Goal: Ask a question

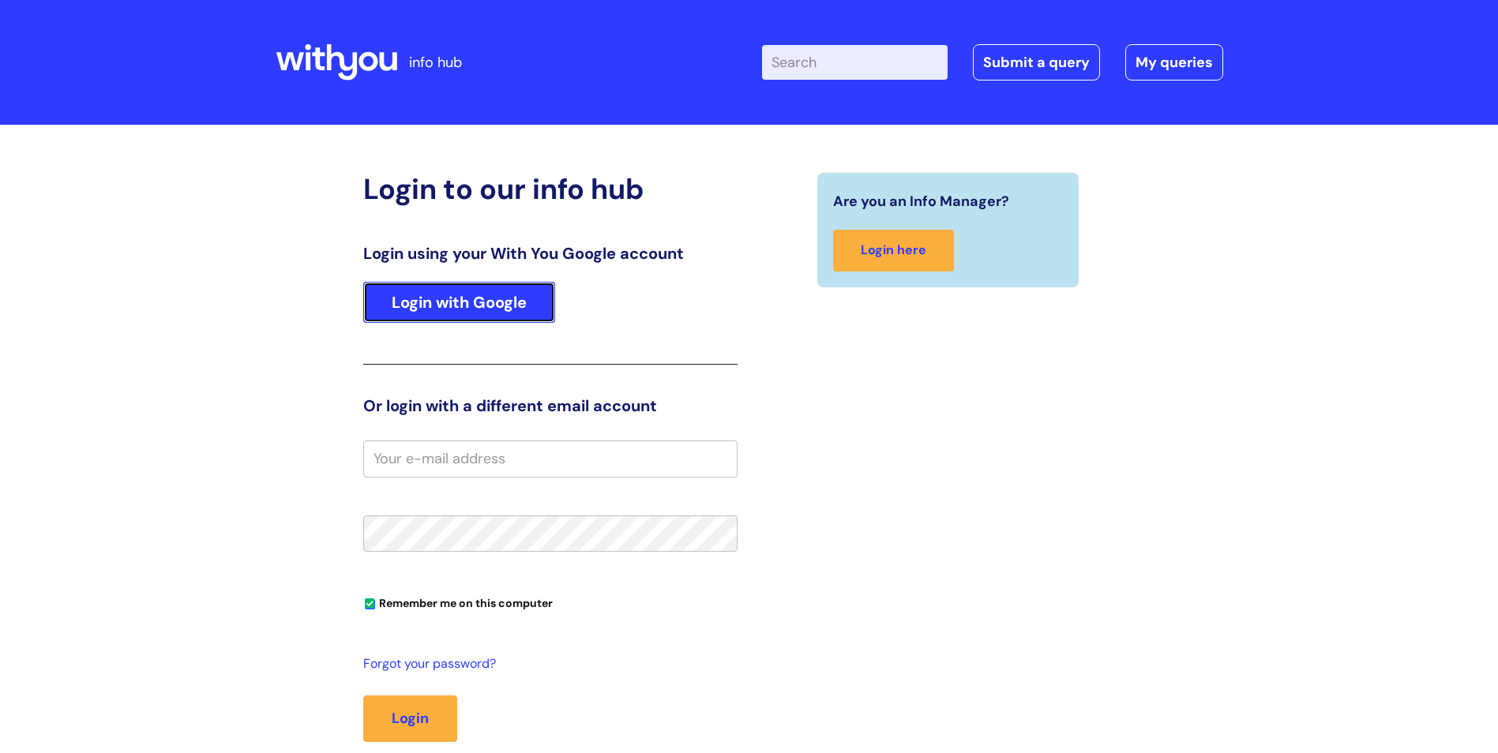
click at [392, 310] on link "Login with Google" at bounding box center [459, 302] width 192 height 41
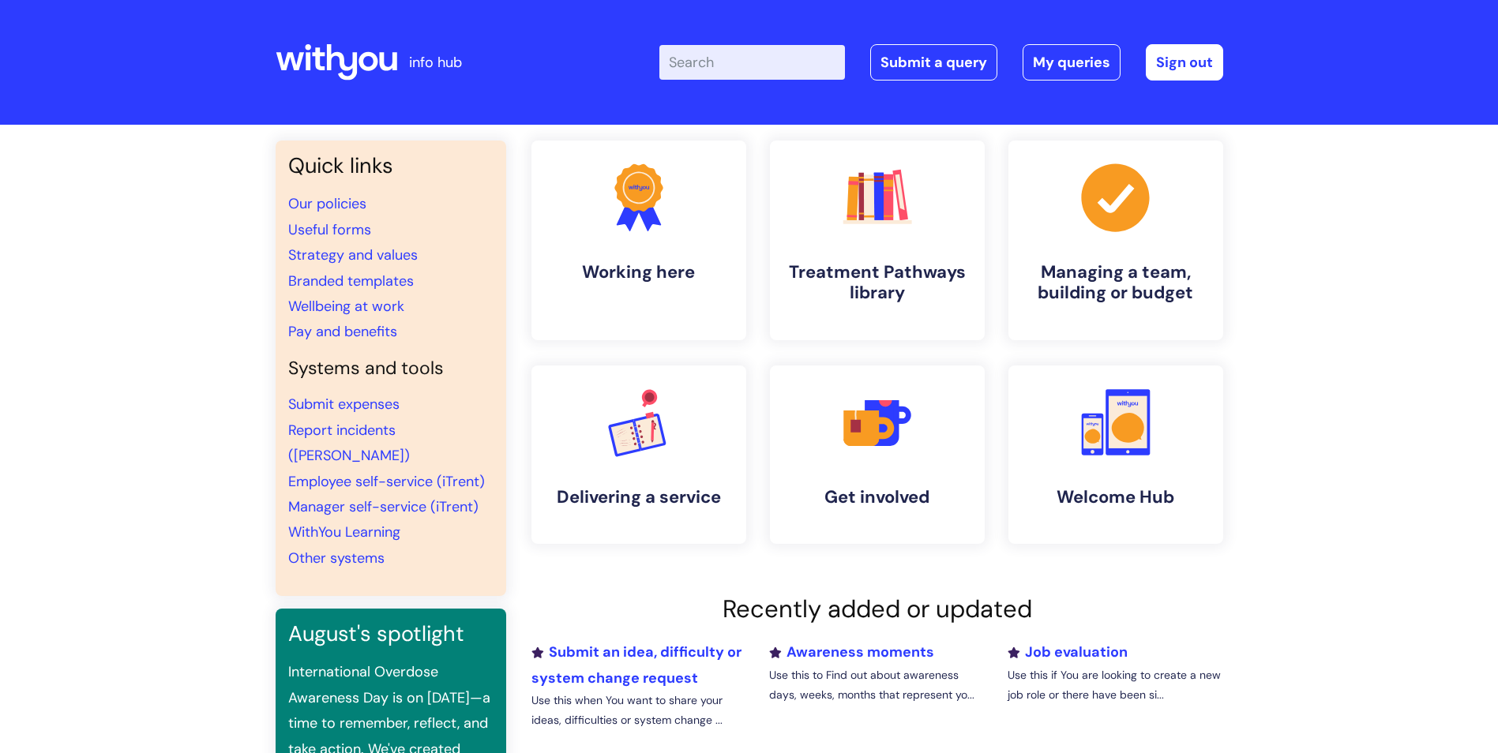
click at [823, 76] on input "Enter your search term here..." at bounding box center [752, 62] width 186 height 35
type input "spiking drinks"
click button "Search" at bounding box center [0, 0] width 0 height 0
click at [784, 69] on input "Enter your search term here..." at bounding box center [752, 62] width 186 height 35
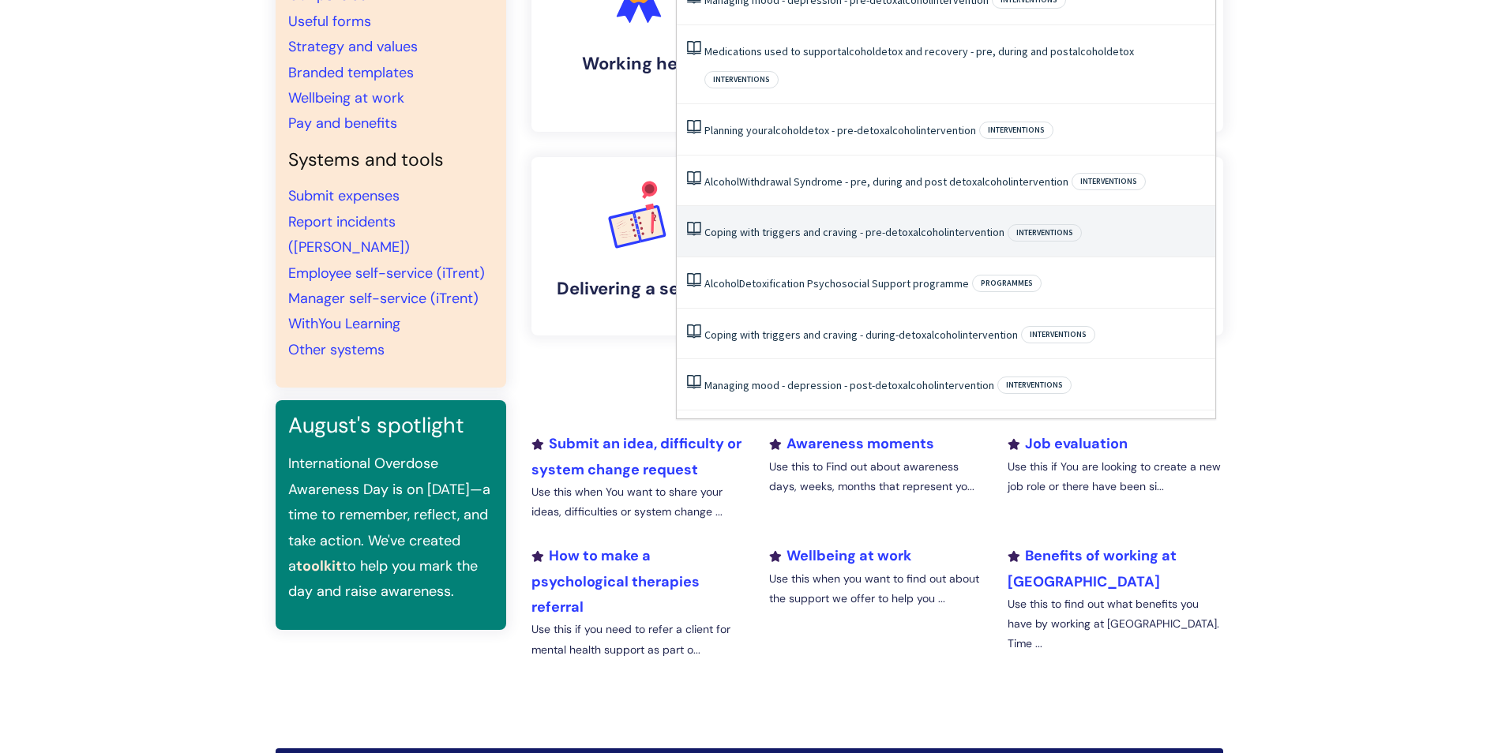
scroll to position [237, 0]
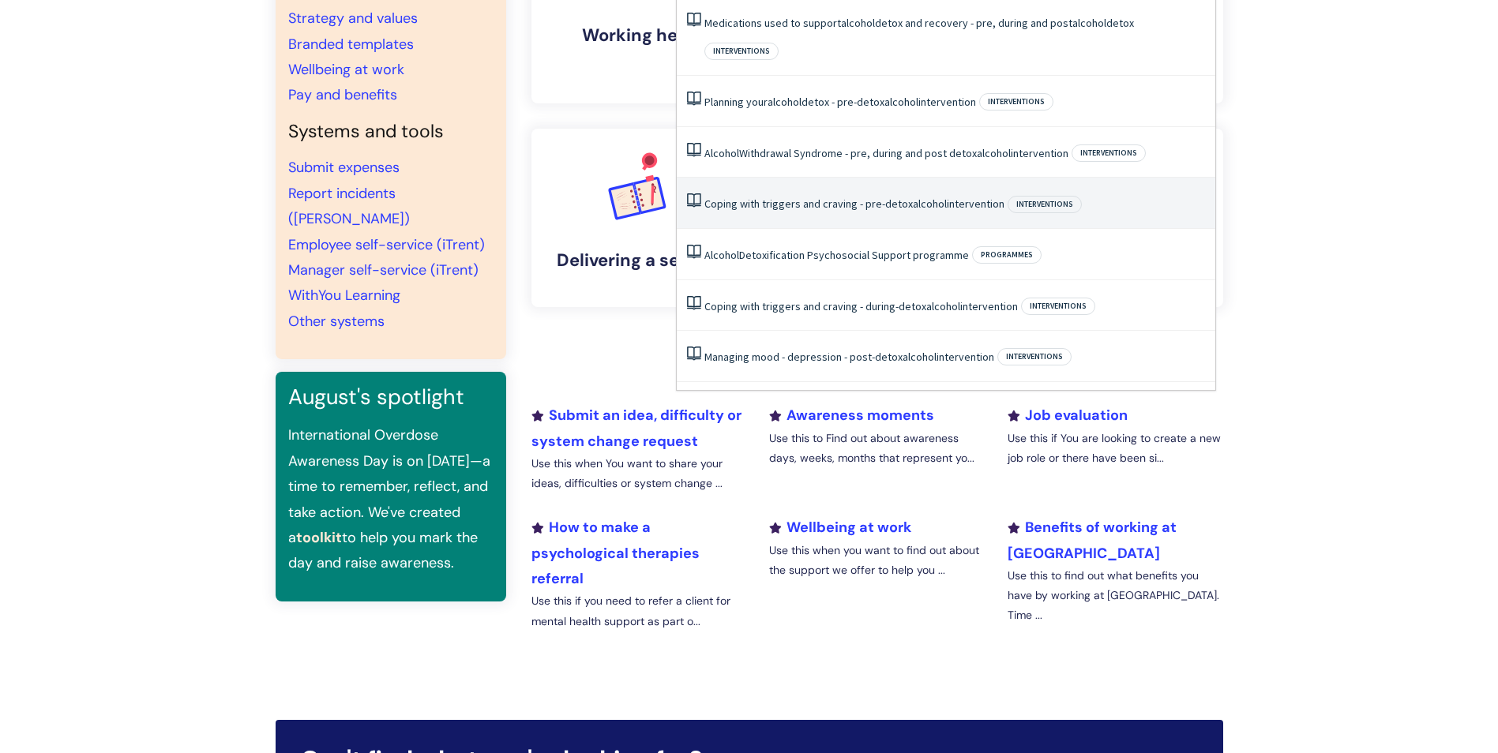
click at [1359, 424] on div "Quick links Our policies Useful forms Strategy and values Branded templates Wel…" at bounding box center [749, 304] width 1498 height 832
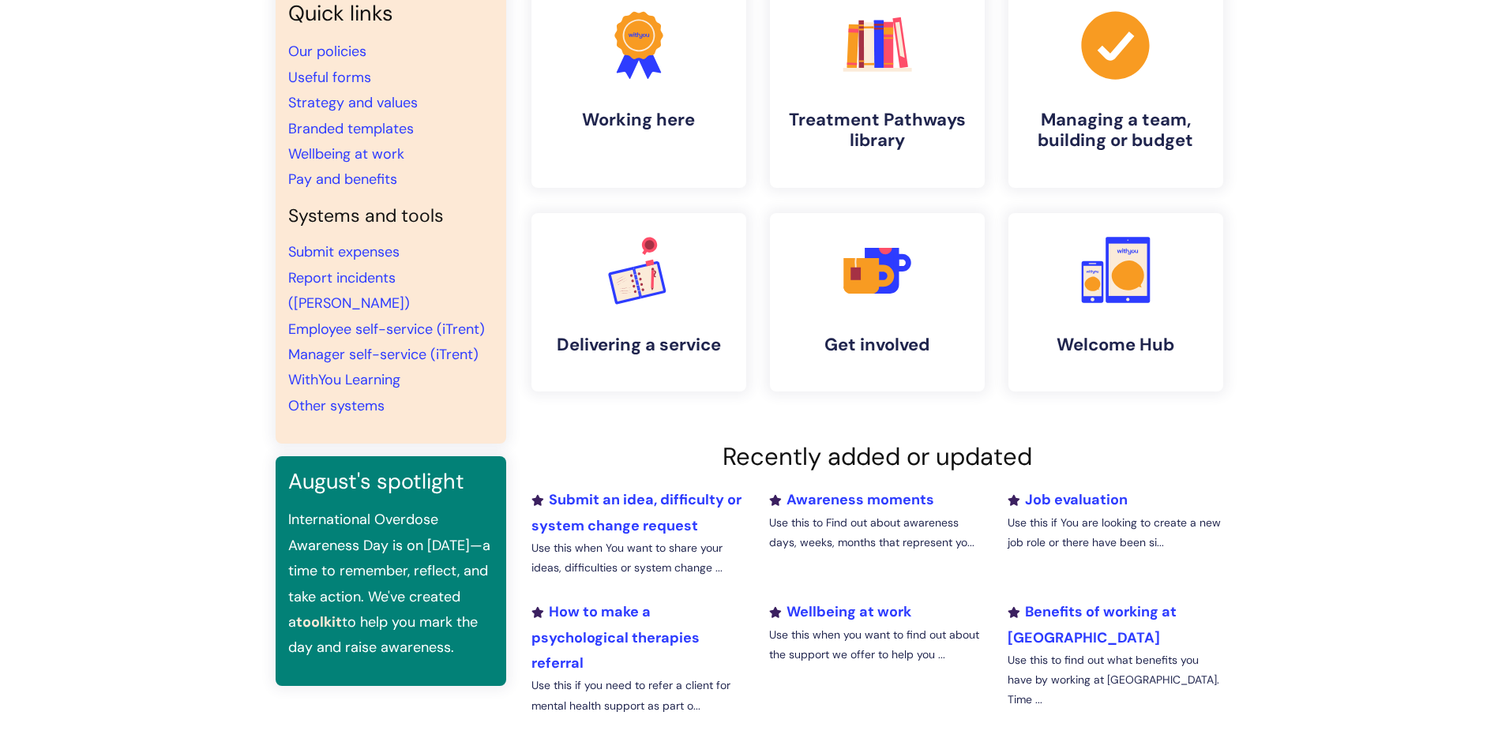
scroll to position [0, 0]
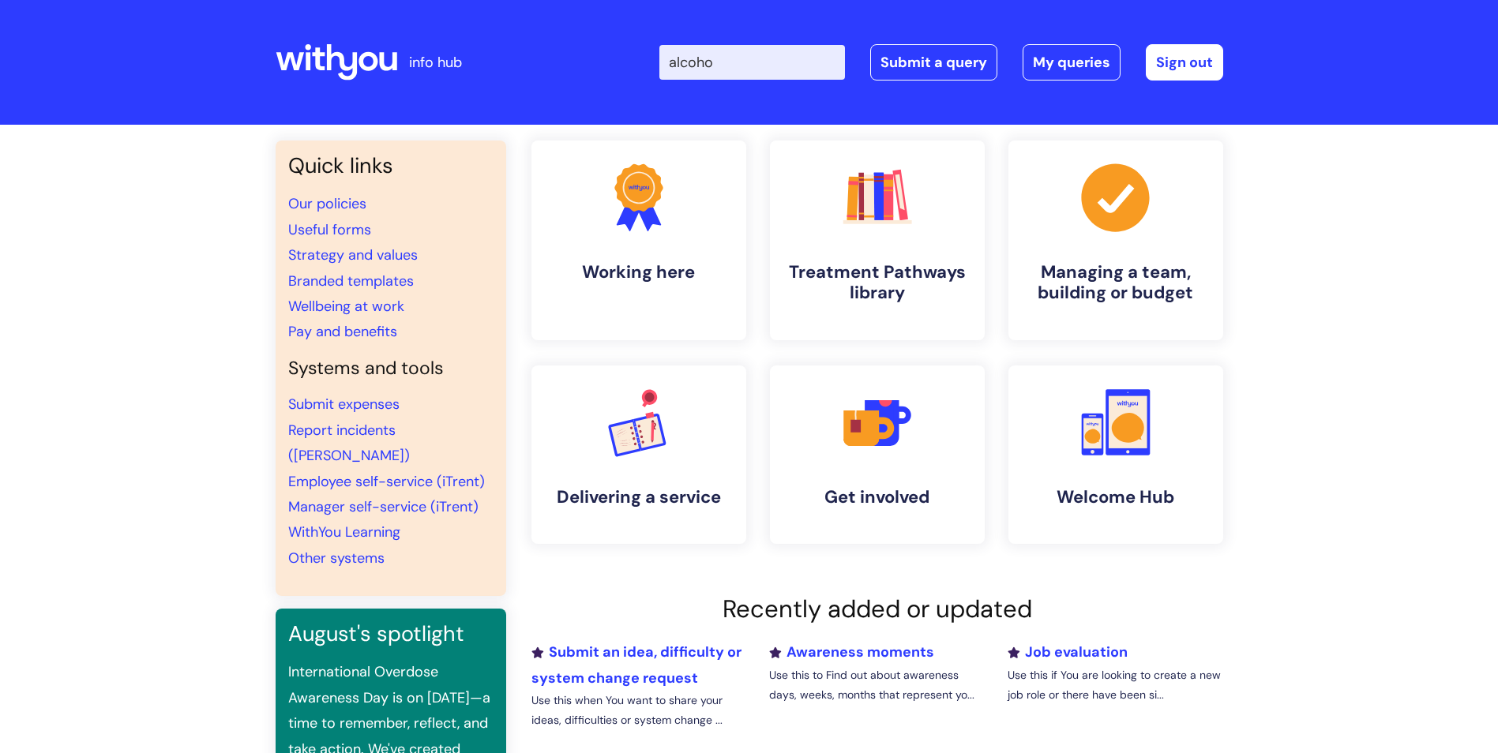
click at [778, 70] on input "alcoho" at bounding box center [752, 62] width 186 height 35
type input "alcohol"
click button "Search" at bounding box center [0, 0] width 0 height 0
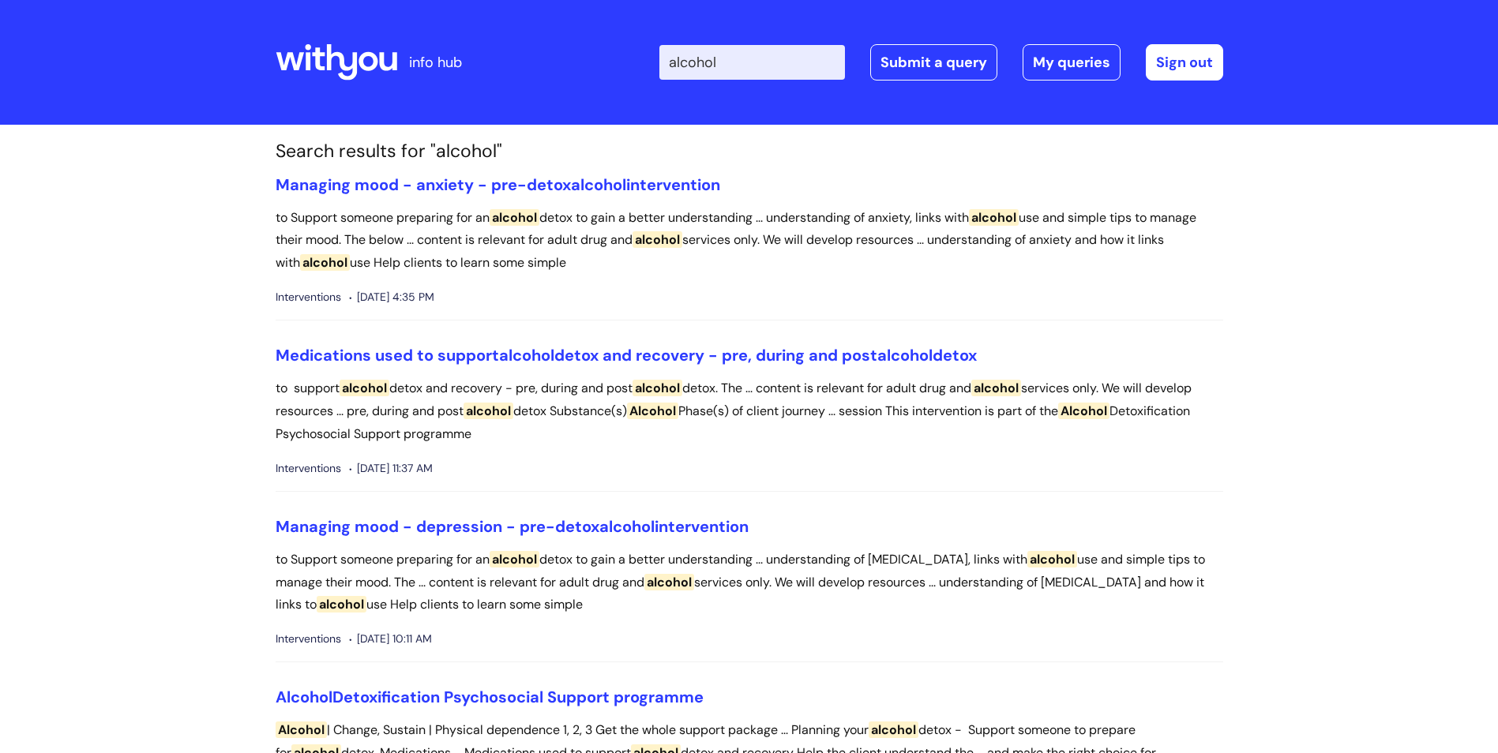
click at [739, 57] on input "alcohol" at bounding box center [752, 62] width 186 height 35
drag, startPoint x: 742, startPoint y: 63, endPoint x: 662, endPoint y: 76, distance: 80.8
click at [662, 76] on div "Enter your search term here... alcohol Search Submit a query My queries Welcome…" at bounding box center [867, 62] width 712 height 93
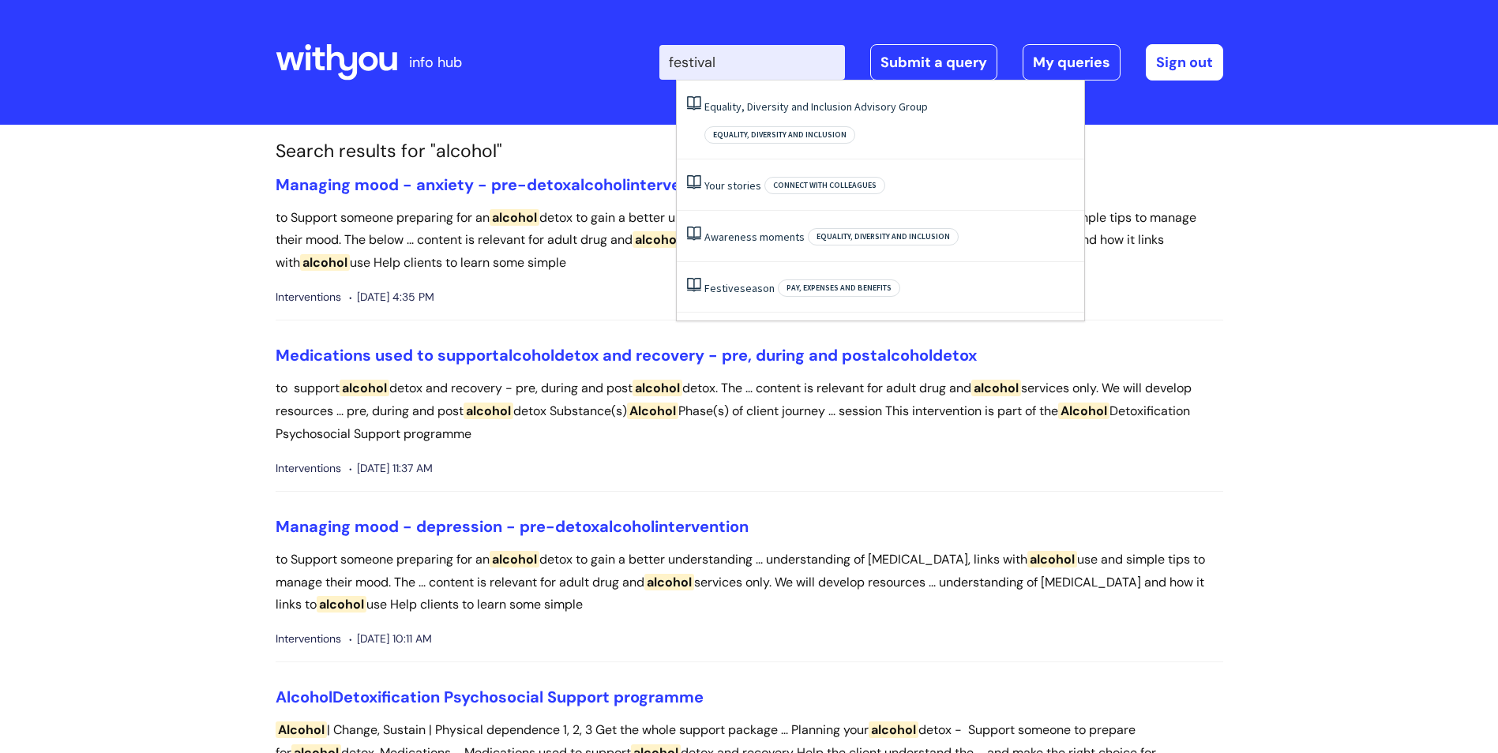
type input "festival"
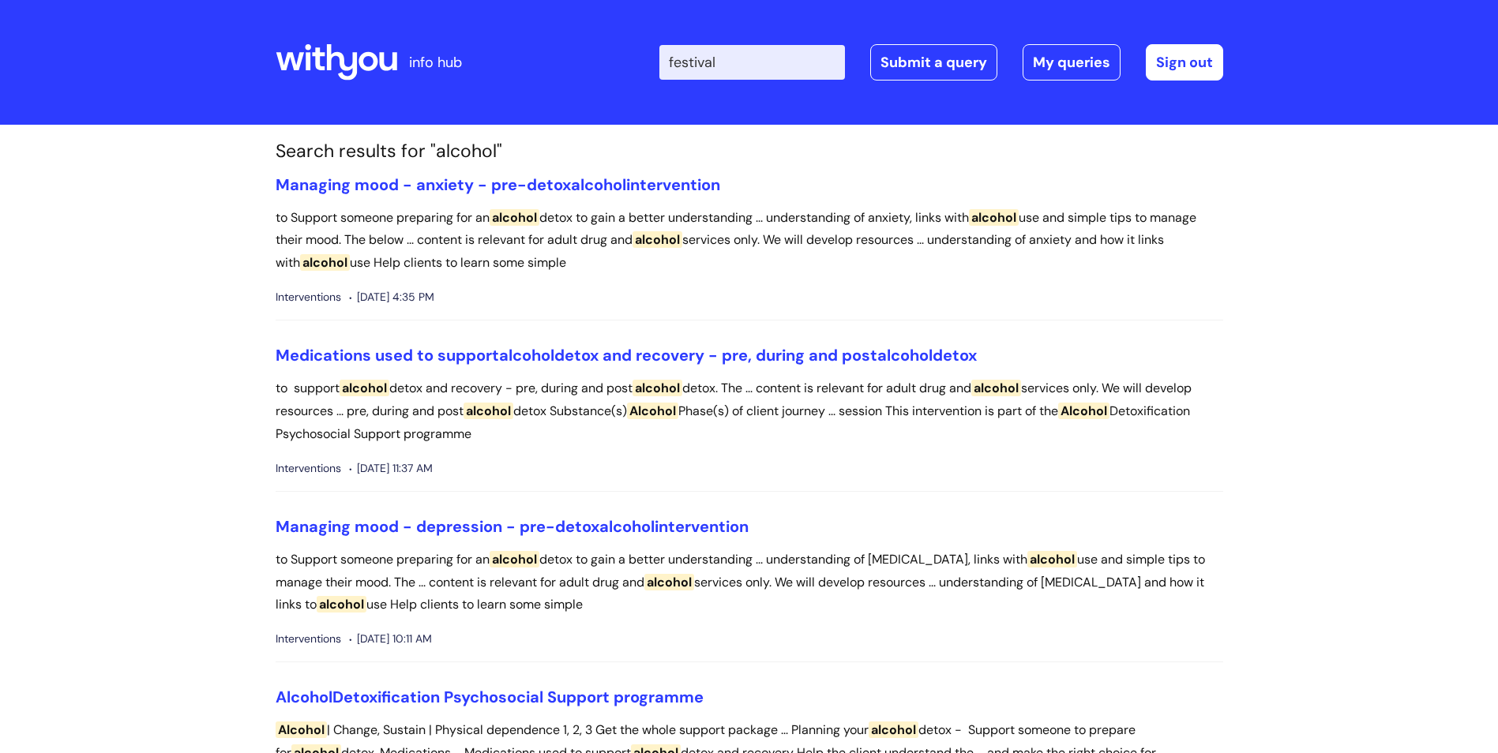
click at [317, 66] on icon at bounding box center [318, 58] width 13 height 23
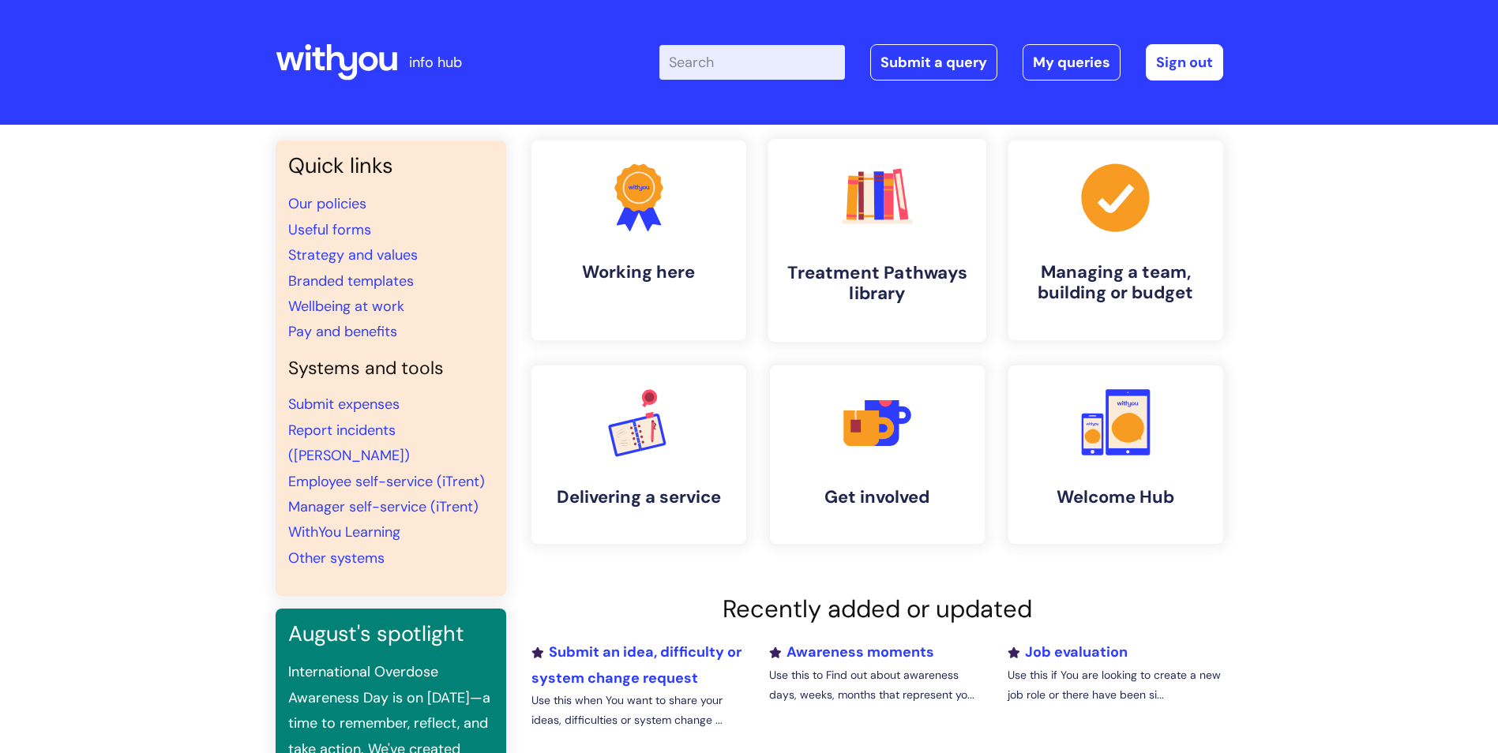
click at [845, 256] on link ".cls-1{fill:#f89b22;}.cls-1,.cls-2,.cls-3,.cls-4,.cls-5,.cls-6,.cls-7{stroke-wi…" at bounding box center [877, 240] width 218 height 203
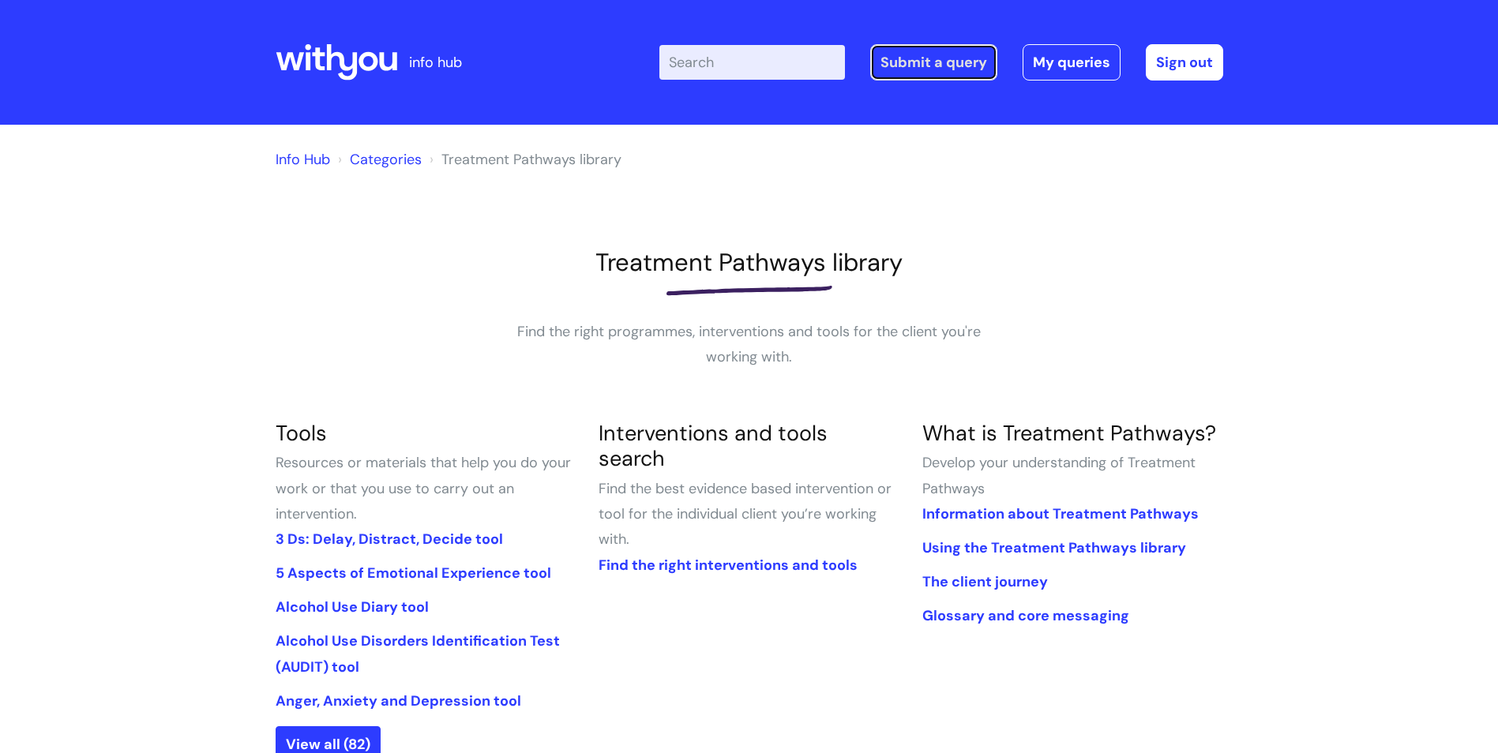
click at [908, 62] on link "Submit a query" at bounding box center [933, 62] width 127 height 36
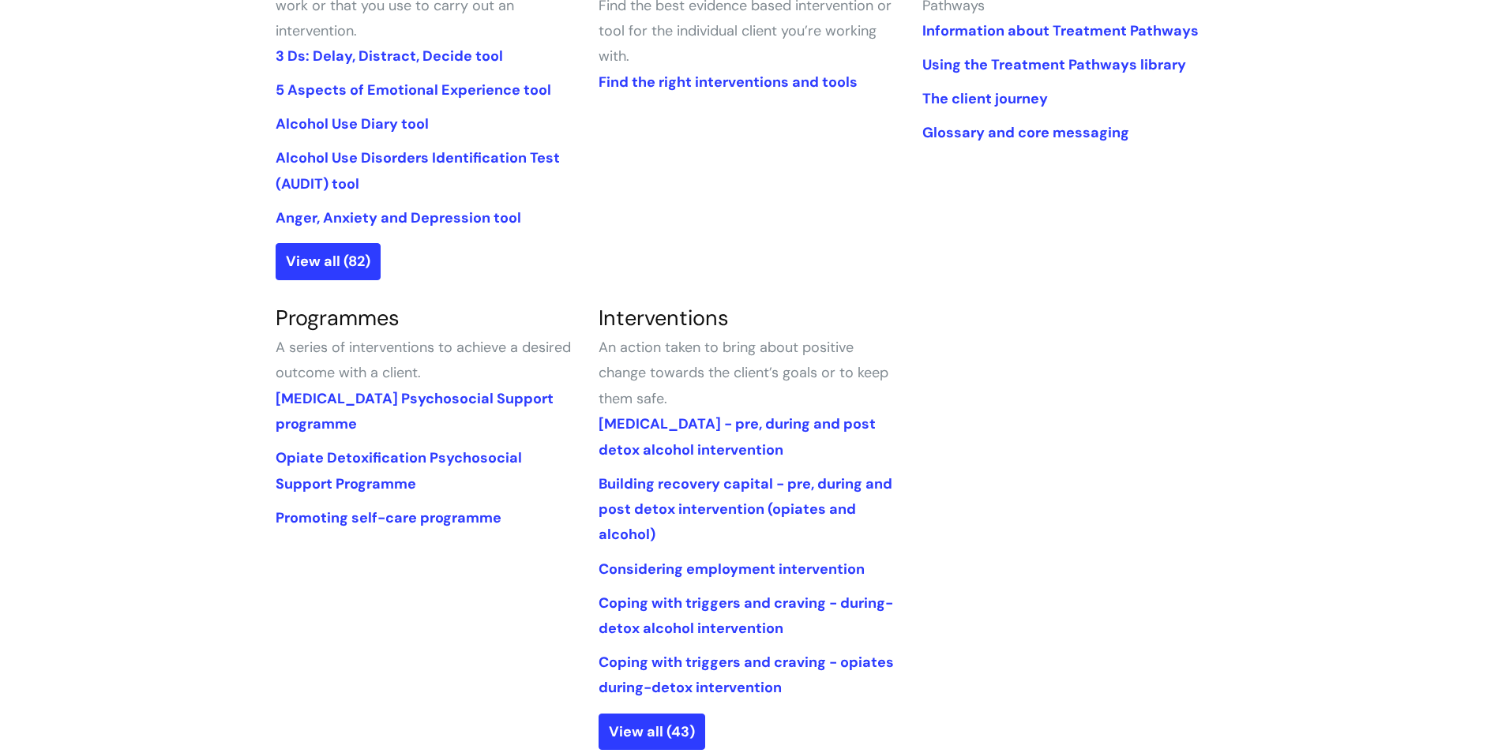
scroll to position [772, 0]
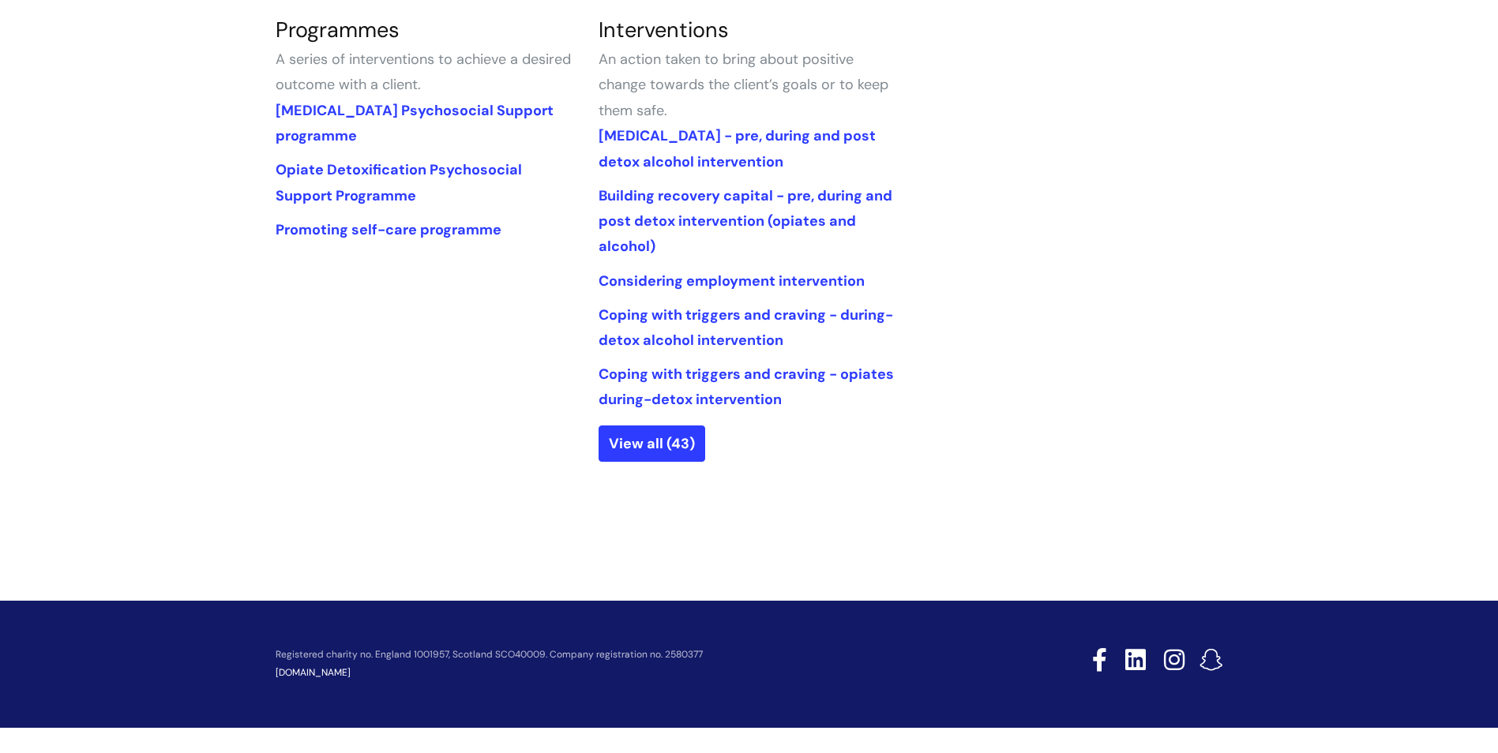
click at [1171, 656] on link at bounding box center [1169, 664] width 32 height 32
click at [1106, 665] on link at bounding box center [1092, 664] width 32 height 32
